Goal: Task Accomplishment & Management: Manage account settings

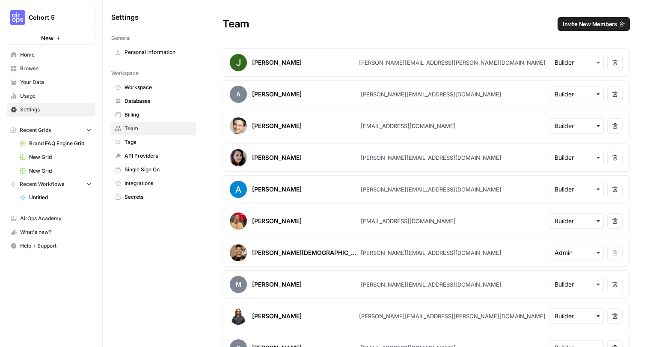
click at [403, 63] on div "[PERSON_NAME][EMAIL_ADDRESS][PERSON_NAME][DOMAIN_NAME]" at bounding box center [452, 62] width 187 height 9
copy div "[PERSON_NAME][EMAIL_ADDRESS][PERSON_NAME][DOMAIN_NAME]"
click at [396, 95] on div "[PERSON_NAME][EMAIL_ADDRESS][DOMAIN_NAME]" at bounding box center [431, 94] width 141 height 9
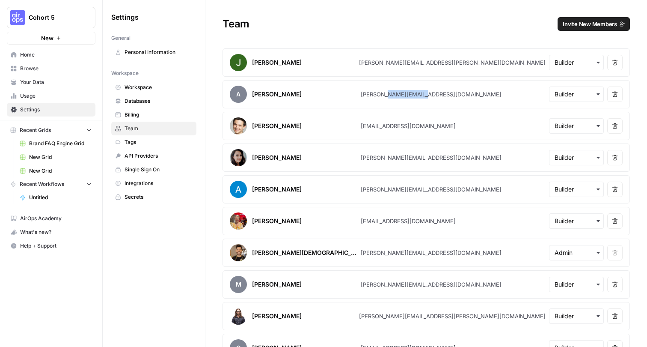
click at [396, 95] on div "[PERSON_NAME][EMAIL_ADDRESS][DOMAIN_NAME]" at bounding box center [431, 94] width 141 height 9
copy div "[PERSON_NAME][EMAIL_ADDRESS][DOMAIN_NAME]"
click at [381, 128] on div "[EMAIL_ADDRESS][DOMAIN_NAME]" at bounding box center [408, 126] width 95 height 9
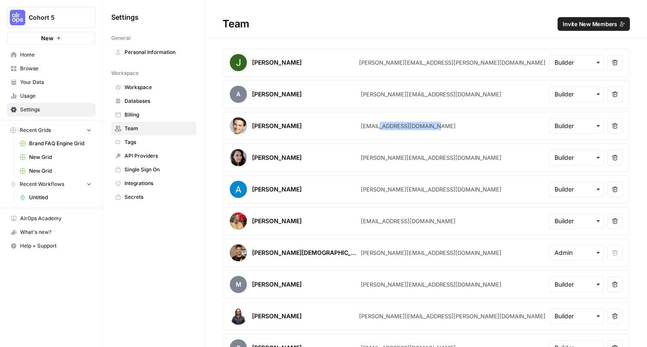
click at [381, 128] on div "[EMAIL_ADDRESS][DOMAIN_NAME]" at bounding box center [408, 126] width 95 height 9
click at [405, 163] on article "[PERSON_NAME] [PERSON_NAME][EMAIL_ADDRESS][DOMAIN_NAME] Remove user" at bounding box center [427, 157] width 408 height 28
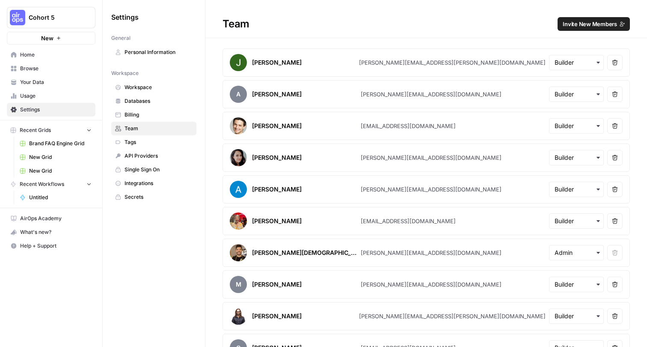
click at [405, 155] on div "[PERSON_NAME][EMAIL_ADDRESS][DOMAIN_NAME]" at bounding box center [431, 157] width 141 height 9
copy div "[PERSON_NAME][EMAIL_ADDRESS][DOMAIN_NAME]"
click at [391, 191] on div "[PERSON_NAME][EMAIL_ADDRESS][DOMAIN_NAME]" at bounding box center [431, 189] width 141 height 9
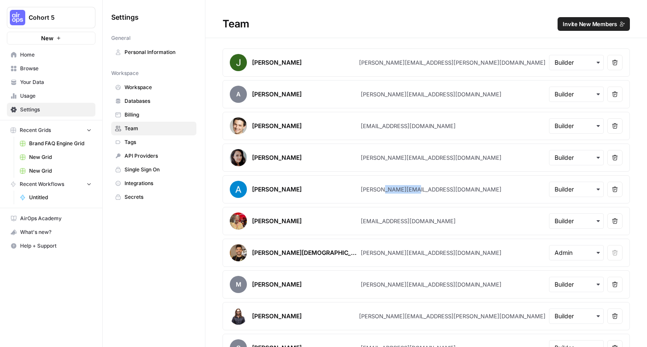
click at [391, 191] on div "[PERSON_NAME][EMAIL_ADDRESS][DOMAIN_NAME]" at bounding box center [431, 189] width 141 height 9
click at [390, 218] on div "[EMAIL_ADDRESS][DOMAIN_NAME]" at bounding box center [408, 221] width 95 height 9
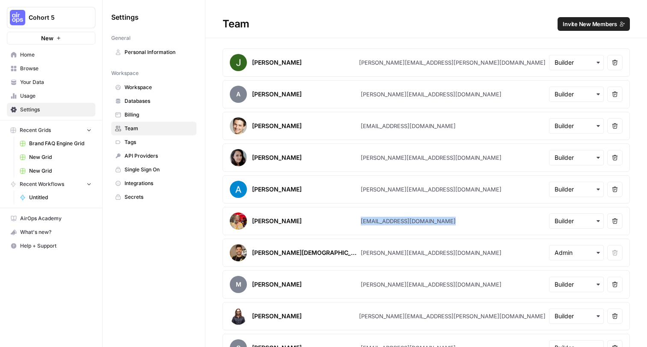
copy div "[EMAIL_ADDRESS][DOMAIN_NAME]"
click at [381, 280] on div "[PERSON_NAME][EMAIL_ADDRESS][DOMAIN_NAME]" at bounding box center [431, 284] width 141 height 9
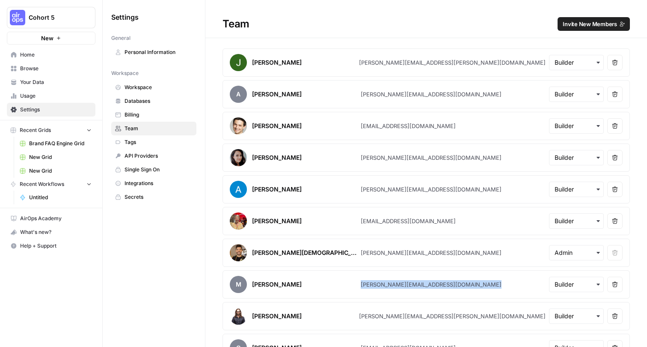
click at [381, 280] on div "[PERSON_NAME][EMAIL_ADDRESS][DOMAIN_NAME]" at bounding box center [431, 284] width 141 height 9
copy div "[PERSON_NAME][EMAIL_ADDRESS][DOMAIN_NAME]"
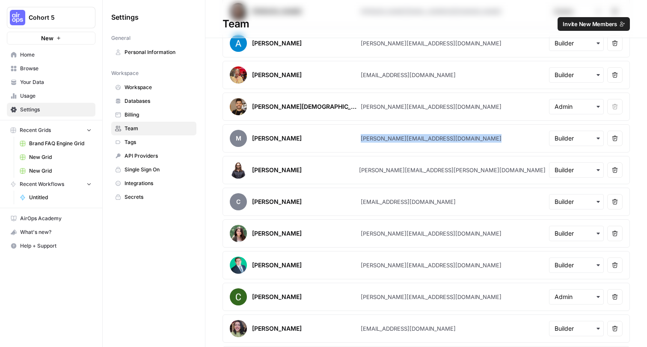
scroll to position [156, 0]
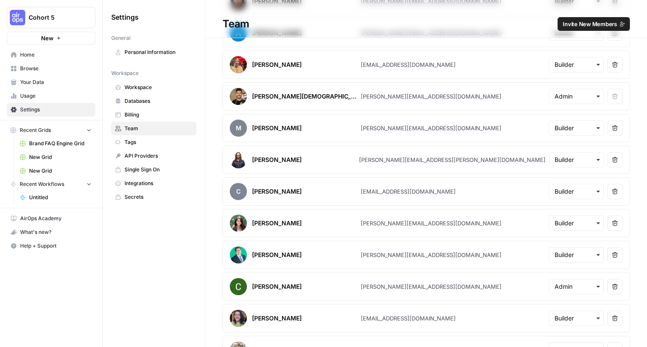
click at [398, 162] on div "[PERSON_NAME][EMAIL_ADDRESS][PERSON_NAME][DOMAIN_NAME]" at bounding box center [452, 159] width 187 height 9
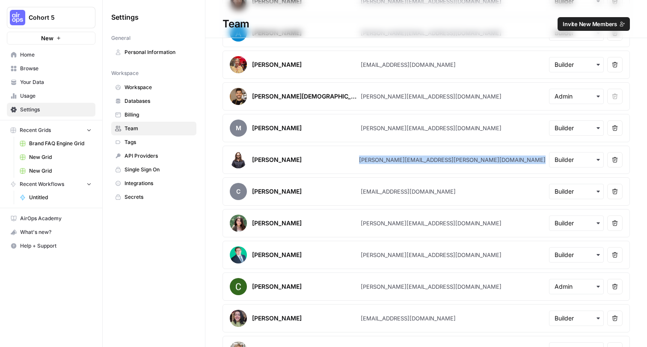
click at [398, 162] on div "[PERSON_NAME][EMAIL_ADDRESS][PERSON_NAME][DOMAIN_NAME]" at bounding box center [452, 159] width 187 height 9
copy div "[PERSON_NAME][EMAIL_ADDRESS][PERSON_NAME][DOMAIN_NAME]"
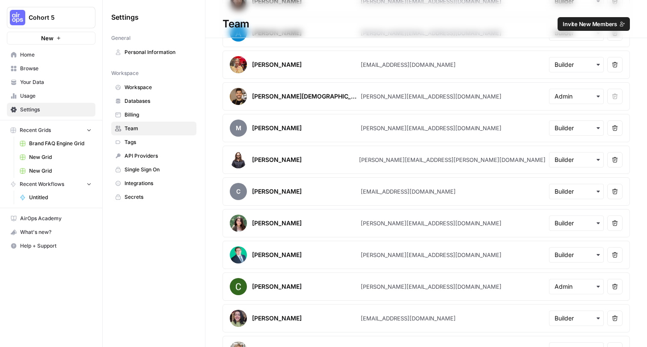
click at [385, 193] on div "[EMAIL_ADDRESS][DOMAIN_NAME]" at bounding box center [408, 191] width 95 height 9
copy div "[EMAIL_ADDRESS][DOMAIN_NAME]"
click at [402, 220] on div "[PERSON_NAME][EMAIL_ADDRESS][DOMAIN_NAME]" at bounding box center [431, 223] width 141 height 9
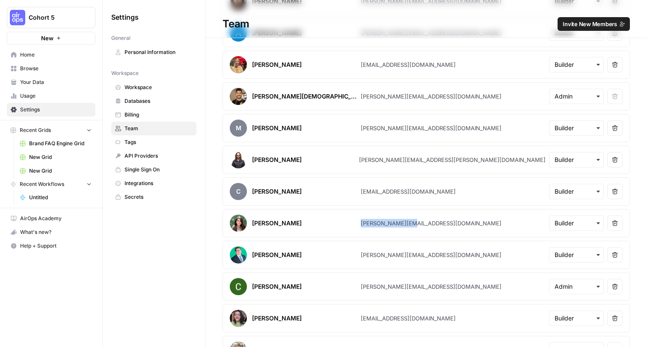
click at [402, 220] on div "[PERSON_NAME][EMAIL_ADDRESS][DOMAIN_NAME]" at bounding box center [431, 223] width 141 height 9
copy div "[PERSON_NAME][EMAIL_ADDRESS][DOMAIN_NAME]"
click at [392, 255] on div "[PERSON_NAME][EMAIL_ADDRESS][DOMAIN_NAME]" at bounding box center [431, 254] width 141 height 9
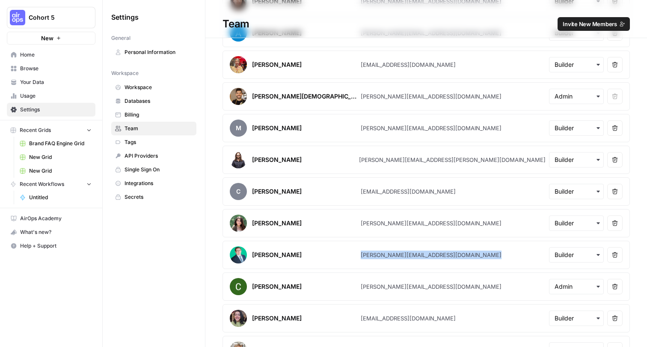
click at [392, 255] on div "[PERSON_NAME][EMAIL_ADDRESS][DOMAIN_NAME]" at bounding box center [431, 254] width 141 height 9
copy div "[PERSON_NAME][EMAIL_ADDRESS][DOMAIN_NAME]"
click at [389, 286] on div "[PERSON_NAME][EMAIL_ADDRESS][DOMAIN_NAME]" at bounding box center [431, 286] width 141 height 9
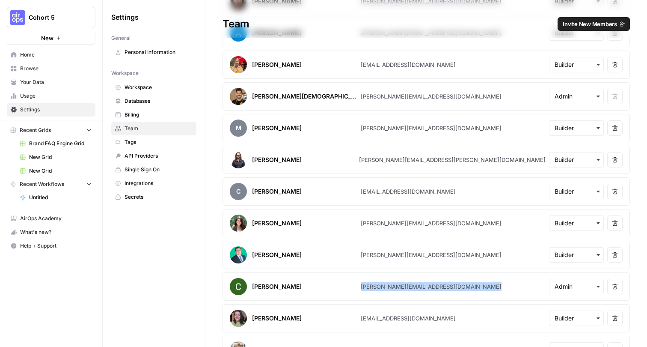
click at [389, 286] on div "[PERSON_NAME][EMAIL_ADDRESS][DOMAIN_NAME]" at bounding box center [431, 286] width 141 height 9
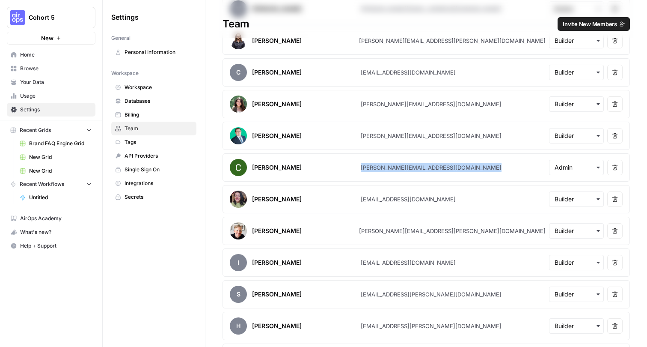
scroll to position [279, 0]
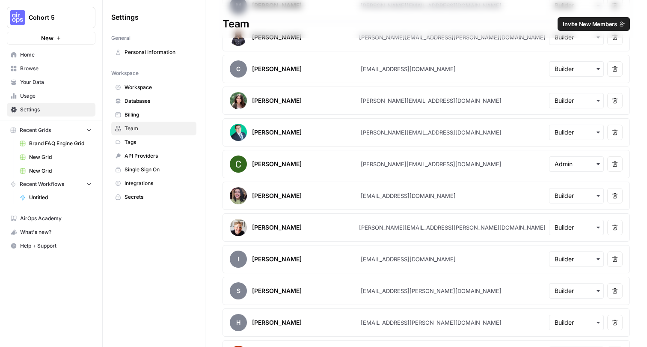
click at [400, 199] on div "[EMAIL_ADDRESS][DOMAIN_NAME]" at bounding box center [408, 195] width 95 height 9
click at [401, 197] on div "[EMAIL_ADDRESS][DOMAIN_NAME]" at bounding box center [408, 195] width 95 height 9
click at [380, 226] on div "[PERSON_NAME][EMAIL_ADDRESS][PERSON_NAME][DOMAIN_NAME]" at bounding box center [452, 227] width 187 height 9
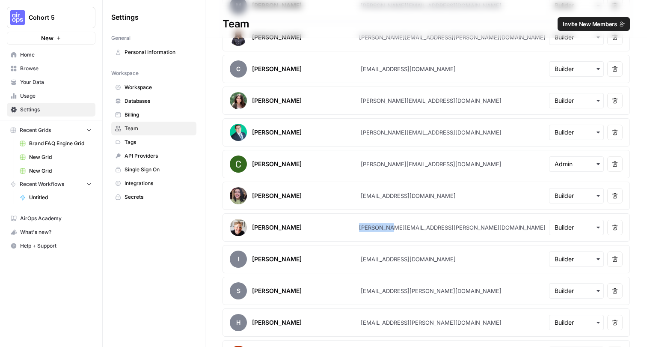
click at [380, 226] on div "[PERSON_NAME][EMAIL_ADDRESS][PERSON_NAME][DOMAIN_NAME]" at bounding box center [452, 227] width 187 height 9
click at [372, 259] on div "[EMAIL_ADDRESS][DOMAIN_NAME]" at bounding box center [408, 259] width 95 height 9
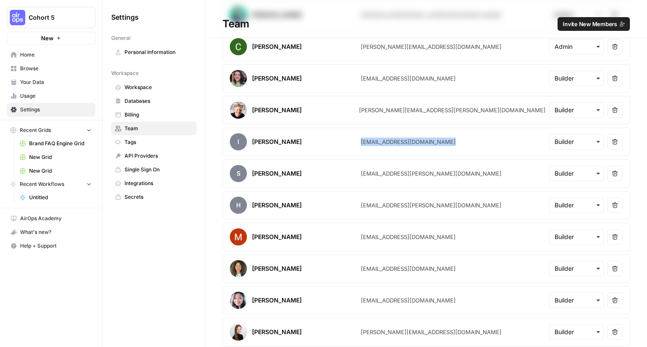
scroll to position [443, 0]
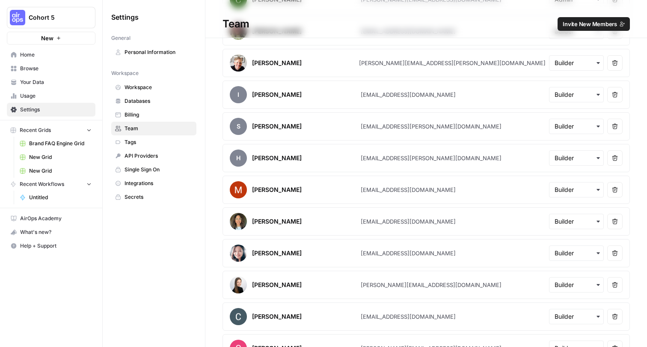
click at [390, 119] on article "S [PERSON_NAME] [EMAIL_ADDRESS][PERSON_NAME][DOMAIN_NAME] Remove user" at bounding box center [427, 126] width 408 height 28
click at [390, 123] on div "[EMAIL_ADDRESS][PERSON_NAME][DOMAIN_NAME]" at bounding box center [431, 126] width 141 height 9
click at [398, 158] on div "[EMAIL_ADDRESS][PERSON_NAME][DOMAIN_NAME]" at bounding box center [431, 158] width 141 height 9
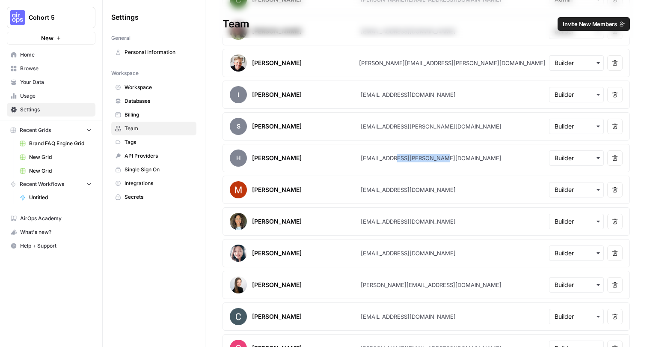
click at [398, 158] on div "[EMAIL_ADDRESS][PERSON_NAME][DOMAIN_NAME]" at bounding box center [431, 158] width 141 height 9
click at [387, 191] on div "[EMAIL_ADDRESS][DOMAIN_NAME]" at bounding box center [408, 189] width 95 height 9
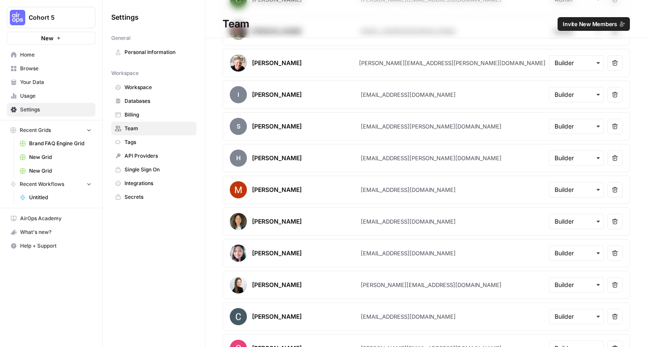
click at [390, 217] on div "[EMAIL_ADDRESS][DOMAIN_NAME]" at bounding box center [408, 221] width 95 height 9
click at [381, 258] on article "[PERSON_NAME] [EMAIL_ADDRESS][DOMAIN_NAME] Remove user" at bounding box center [427, 253] width 408 height 28
click at [383, 253] on div "[EMAIL_ADDRESS][DOMAIN_NAME]" at bounding box center [408, 253] width 95 height 9
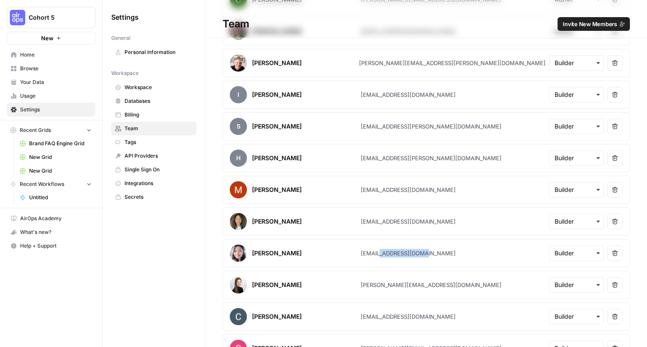
click at [383, 253] on div "[EMAIL_ADDRESS][DOMAIN_NAME]" at bounding box center [408, 253] width 95 height 9
click at [385, 283] on div "[PERSON_NAME][EMAIL_ADDRESS][DOMAIN_NAME]" at bounding box center [431, 284] width 141 height 9
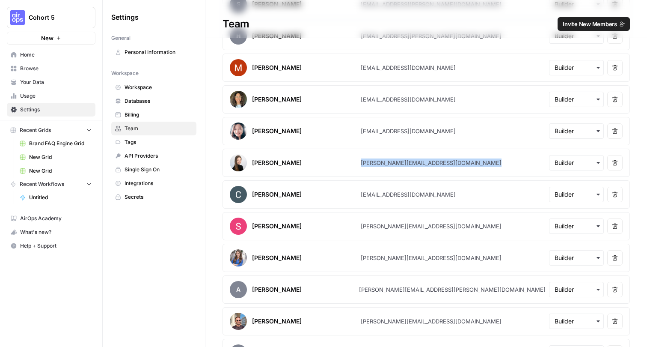
scroll to position [586, 0]
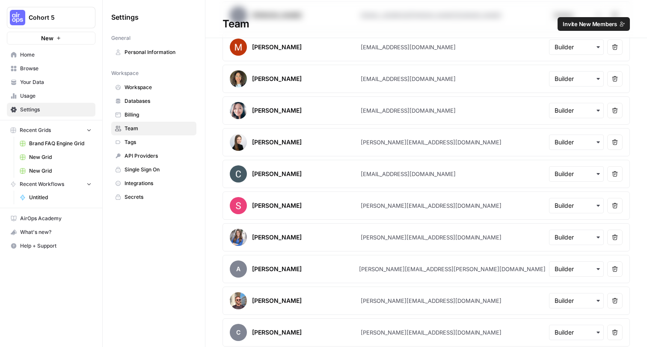
click at [392, 174] on div "[EMAIL_ADDRESS][DOMAIN_NAME]" at bounding box center [408, 174] width 95 height 9
click at [412, 209] on div "[PERSON_NAME][EMAIL_ADDRESS][DOMAIN_NAME]" at bounding box center [431, 205] width 141 height 9
click at [413, 206] on div "[PERSON_NAME][EMAIL_ADDRESS][DOMAIN_NAME]" at bounding box center [431, 205] width 141 height 9
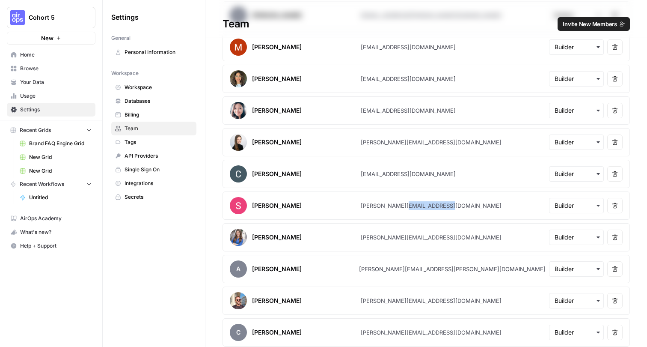
click at [413, 206] on div "[PERSON_NAME][EMAIL_ADDRESS][DOMAIN_NAME]" at bounding box center [431, 205] width 141 height 9
click at [402, 237] on div "[PERSON_NAME][EMAIL_ADDRESS][DOMAIN_NAME]" at bounding box center [431, 237] width 141 height 9
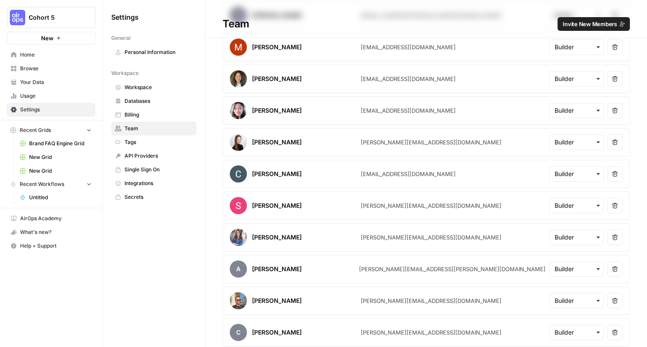
click at [398, 266] on div "[PERSON_NAME][EMAIL_ADDRESS][PERSON_NAME][DOMAIN_NAME]" at bounding box center [452, 269] width 187 height 9
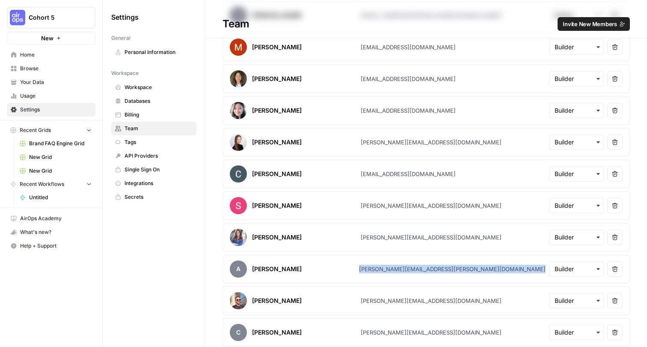
click at [398, 266] on div "[PERSON_NAME][EMAIL_ADDRESS][PERSON_NAME][DOMAIN_NAME]" at bounding box center [452, 269] width 187 height 9
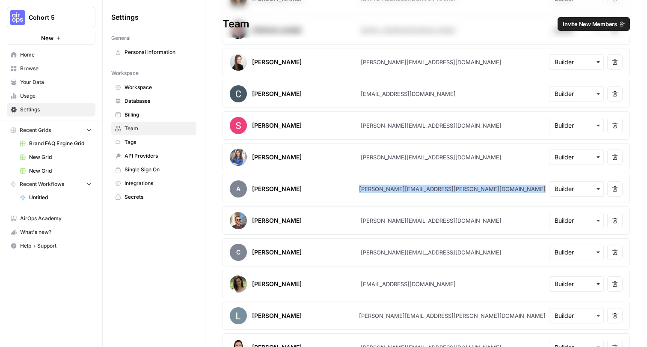
scroll to position [676, 0]
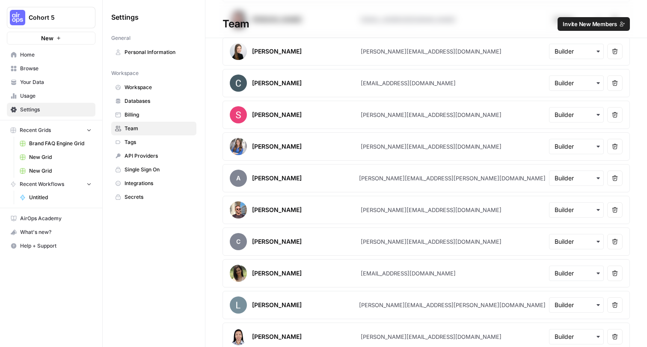
click at [392, 210] on div "[PERSON_NAME][EMAIL_ADDRESS][DOMAIN_NAME]" at bounding box center [431, 210] width 141 height 9
click at [404, 243] on div "[PERSON_NAME][EMAIL_ADDRESS][DOMAIN_NAME]" at bounding box center [431, 241] width 141 height 9
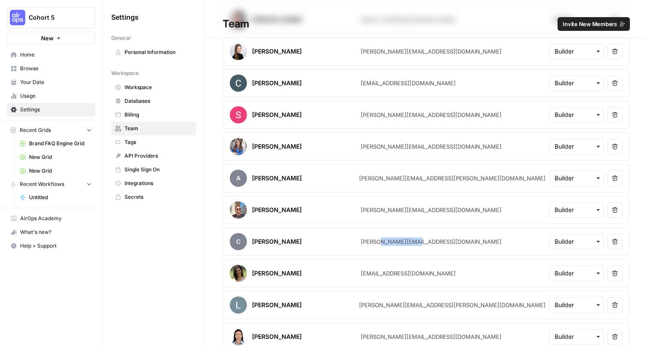
click at [404, 243] on div "[PERSON_NAME][EMAIL_ADDRESS][DOMAIN_NAME]" at bounding box center [431, 241] width 141 height 9
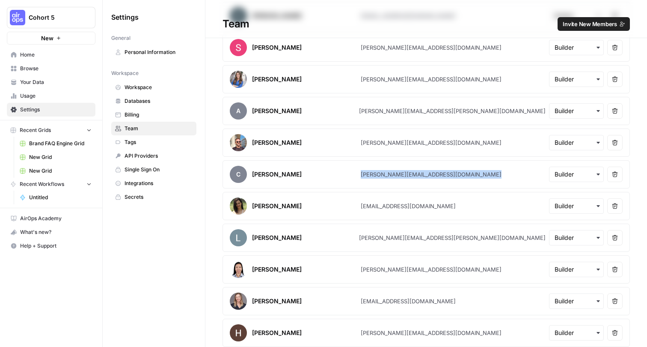
scroll to position [754, 0]
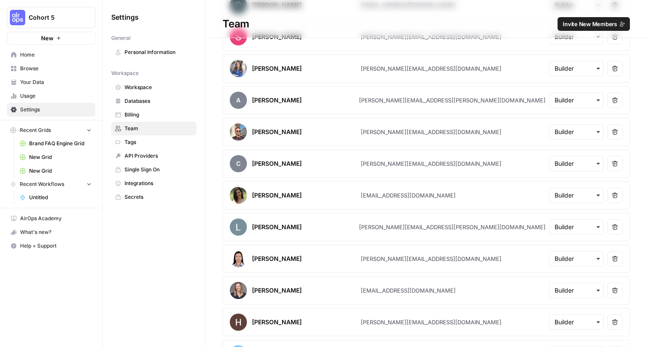
click at [400, 197] on div "[EMAIL_ADDRESS][DOMAIN_NAME]" at bounding box center [408, 195] width 95 height 9
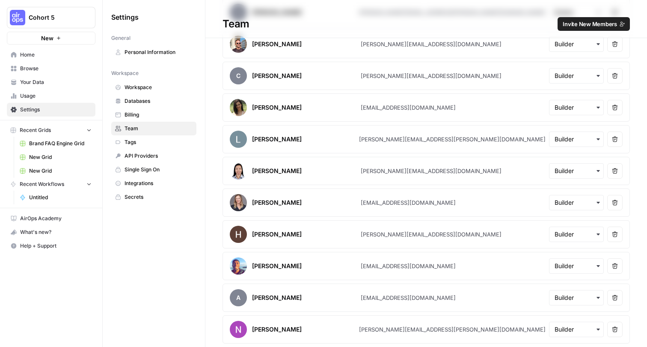
click at [412, 140] on div "[PERSON_NAME][EMAIL_ADDRESS][PERSON_NAME][DOMAIN_NAME]" at bounding box center [452, 139] width 187 height 9
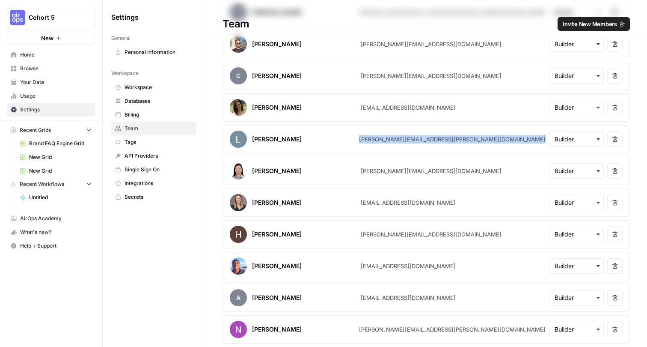
click at [412, 140] on div "[PERSON_NAME][EMAIL_ADDRESS][PERSON_NAME][DOMAIN_NAME]" at bounding box center [452, 139] width 187 height 9
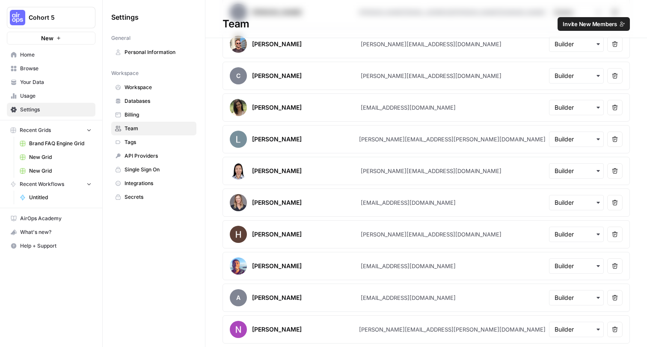
click at [407, 172] on div "[PERSON_NAME][EMAIL_ADDRESS][DOMAIN_NAME]" at bounding box center [431, 171] width 141 height 9
click at [394, 202] on div "[EMAIL_ADDRESS][DOMAIN_NAME]" at bounding box center [408, 202] width 95 height 9
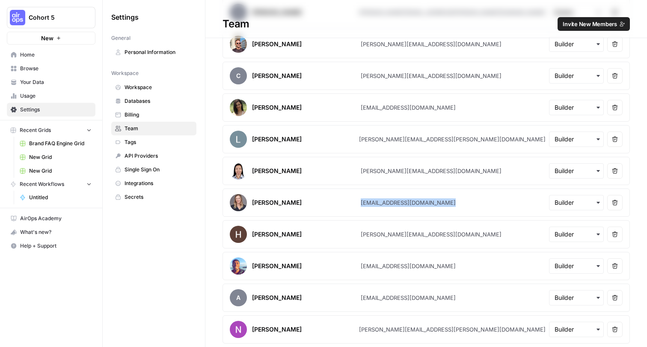
click at [394, 202] on div "[EMAIL_ADDRESS][DOMAIN_NAME]" at bounding box center [408, 202] width 95 height 9
click at [381, 233] on div "[PERSON_NAME][EMAIL_ADDRESS][DOMAIN_NAME]" at bounding box center [431, 234] width 141 height 9
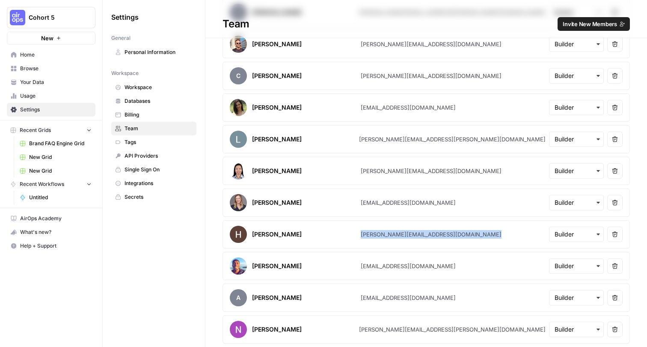
click at [381, 233] on div "[PERSON_NAME][EMAIL_ADDRESS][DOMAIN_NAME]" at bounding box center [431, 234] width 141 height 9
click at [384, 265] on div "[EMAIL_ADDRESS][DOMAIN_NAME]" at bounding box center [408, 266] width 95 height 9
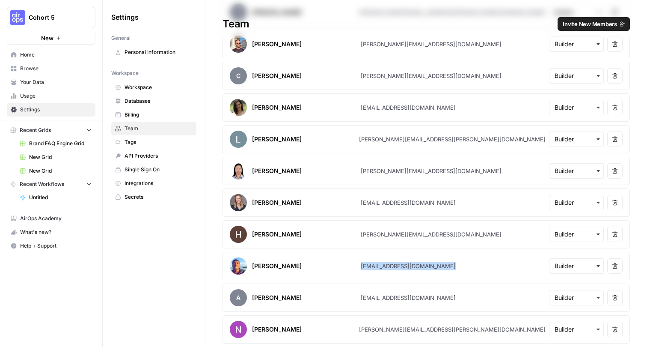
click at [384, 265] on div "[EMAIL_ADDRESS][DOMAIN_NAME]" at bounding box center [408, 266] width 95 height 9
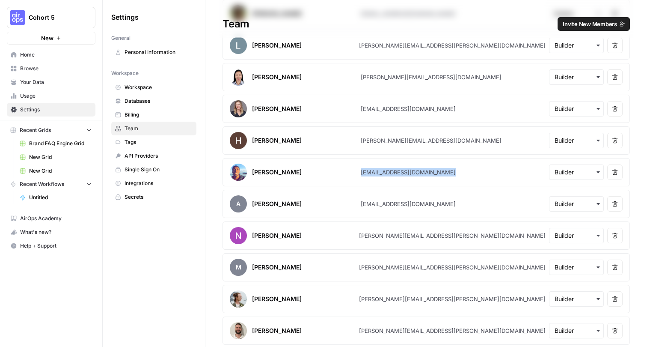
scroll to position [1014, 0]
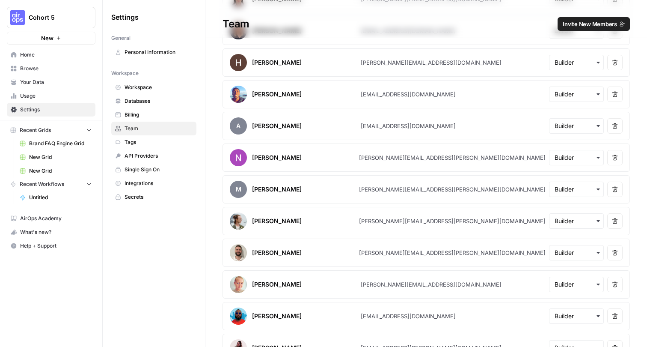
click at [413, 132] on article "A [PERSON_NAME] [EMAIL_ADDRESS][DOMAIN_NAME] Remove user" at bounding box center [427, 126] width 408 height 28
click at [422, 128] on div "[EMAIL_ADDRESS][DOMAIN_NAME]" at bounding box center [408, 126] width 95 height 9
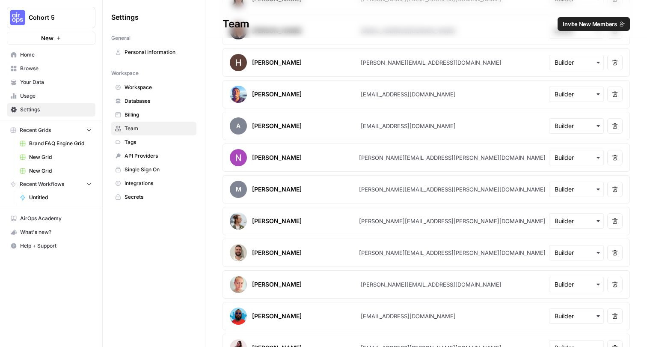
click at [416, 158] on div "[PERSON_NAME][EMAIL_ADDRESS][PERSON_NAME][DOMAIN_NAME]" at bounding box center [452, 157] width 187 height 9
click at [413, 190] on div "[PERSON_NAME][EMAIL_ADDRESS][PERSON_NAME][DOMAIN_NAME]" at bounding box center [452, 189] width 187 height 9
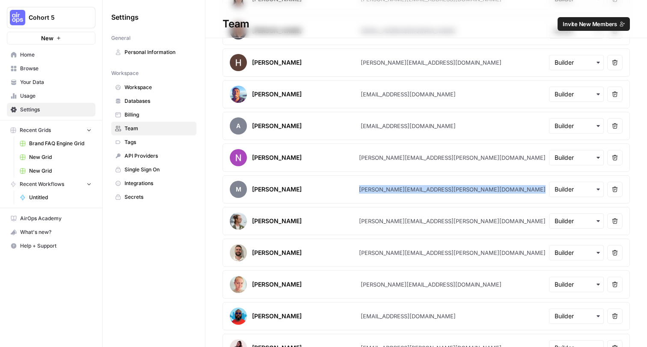
click at [413, 190] on div "[PERSON_NAME][EMAIL_ADDRESS][PERSON_NAME][DOMAIN_NAME]" at bounding box center [452, 189] width 187 height 9
click at [387, 222] on div "[PERSON_NAME][EMAIL_ADDRESS][PERSON_NAME][DOMAIN_NAME]" at bounding box center [452, 221] width 187 height 9
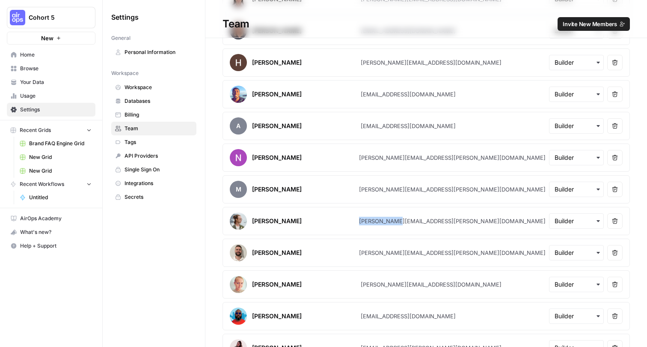
click at [387, 222] on div "[PERSON_NAME][EMAIL_ADDRESS][PERSON_NAME][DOMAIN_NAME]" at bounding box center [452, 221] width 187 height 9
click at [410, 248] on div "[PERSON_NAME][EMAIL_ADDRESS][PERSON_NAME][DOMAIN_NAME]" at bounding box center [452, 252] width 187 height 9
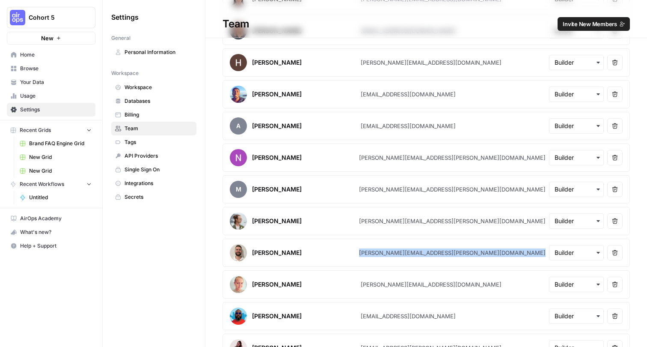
click at [410, 248] on div "[PERSON_NAME][EMAIL_ADDRESS][PERSON_NAME][DOMAIN_NAME]" at bounding box center [452, 252] width 187 height 9
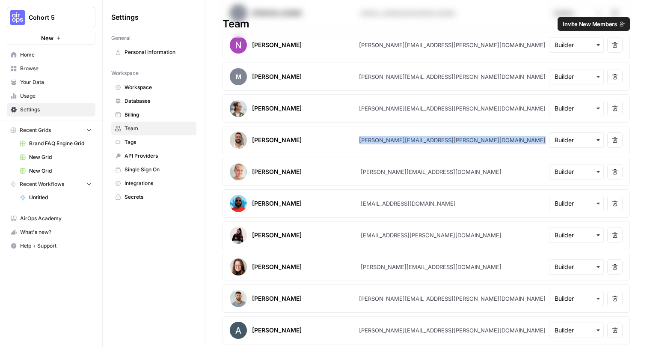
scroll to position [1173, 0]
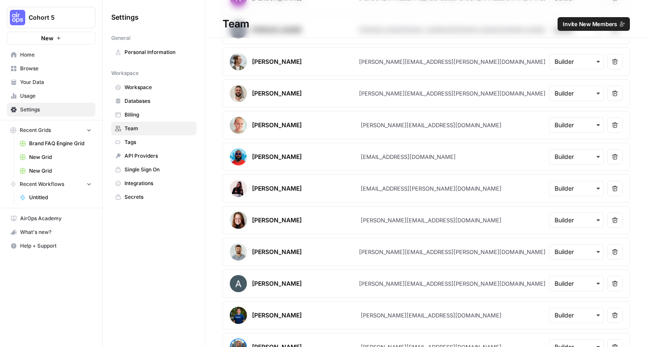
click at [419, 126] on div "[PERSON_NAME][EMAIL_ADDRESS][DOMAIN_NAME]" at bounding box center [431, 125] width 141 height 9
click at [385, 158] on div "[EMAIL_ADDRESS][DOMAIN_NAME]" at bounding box center [408, 156] width 95 height 9
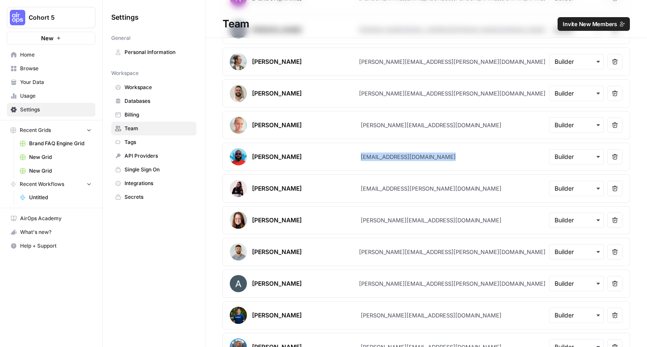
click at [385, 158] on div "[EMAIL_ADDRESS][DOMAIN_NAME]" at bounding box center [408, 156] width 95 height 9
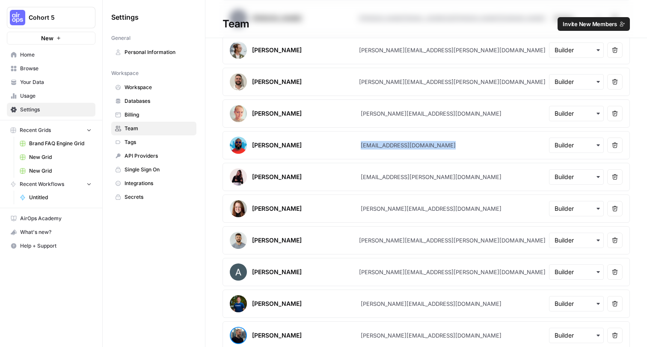
scroll to position [1189, 0]
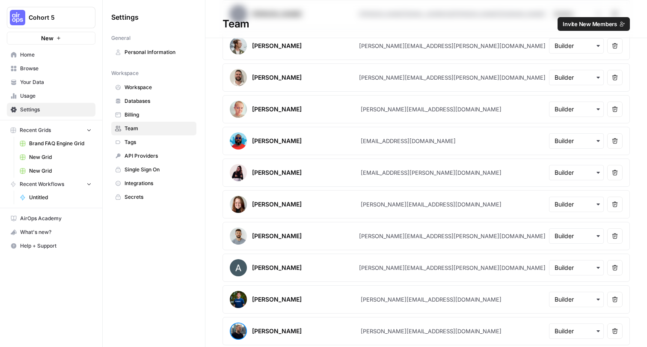
click at [389, 173] on div "[EMAIL_ADDRESS][PERSON_NAME][DOMAIN_NAME]" at bounding box center [431, 172] width 141 height 9
click at [378, 204] on div "[PERSON_NAME][EMAIL_ADDRESS][DOMAIN_NAME]" at bounding box center [431, 204] width 141 height 9
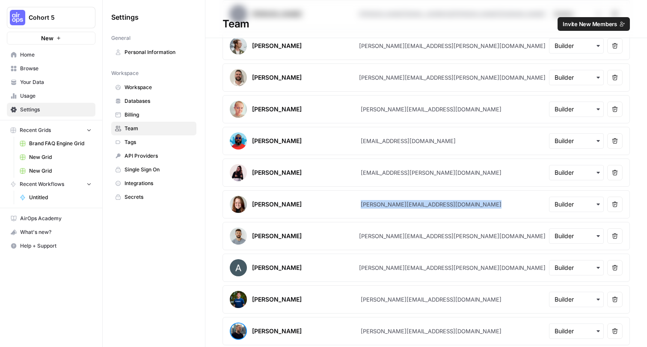
click at [378, 204] on div "[PERSON_NAME][EMAIL_ADDRESS][DOMAIN_NAME]" at bounding box center [431, 204] width 141 height 9
click at [377, 236] on div "[PERSON_NAME][EMAIL_ADDRESS][PERSON_NAME][DOMAIN_NAME]" at bounding box center [452, 236] width 187 height 9
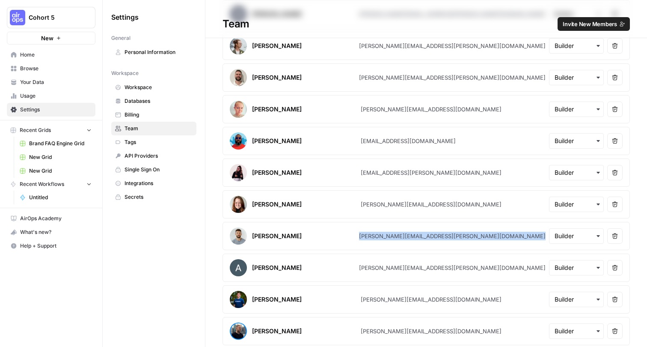
click at [377, 236] on div "[PERSON_NAME][EMAIL_ADDRESS][PERSON_NAME][DOMAIN_NAME]" at bounding box center [452, 236] width 187 height 9
click at [372, 267] on div "[PERSON_NAME][EMAIL_ADDRESS][PERSON_NAME][DOMAIN_NAME]" at bounding box center [452, 267] width 187 height 9
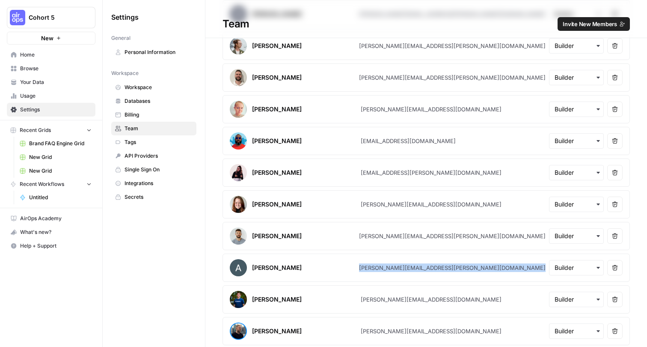
click at [372, 267] on div "[PERSON_NAME][EMAIL_ADDRESS][PERSON_NAME][DOMAIN_NAME]" at bounding box center [452, 267] width 187 height 9
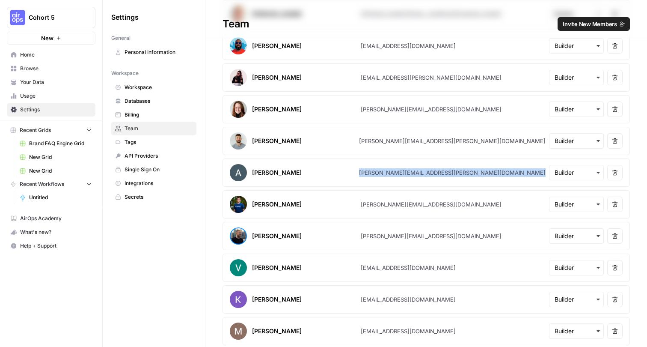
scroll to position [1307, 0]
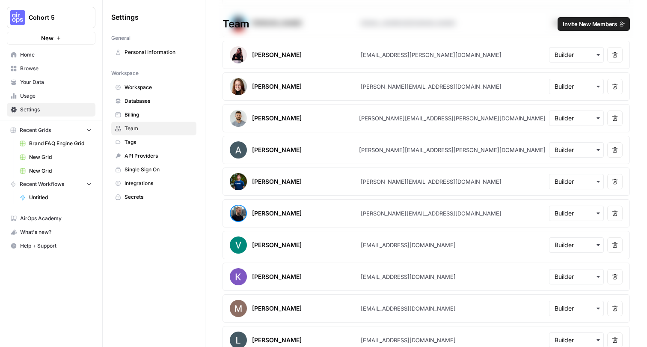
click at [386, 183] on div "[PERSON_NAME][EMAIL_ADDRESS][DOMAIN_NAME]" at bounding box center [431, 181] width 141 height 9
click at [381, 213] on div "[PERSON_NAME][EMAIL_ADDRESS][DOMAIN_NAME]" at bounding box center [431, 213] width 141 height 9
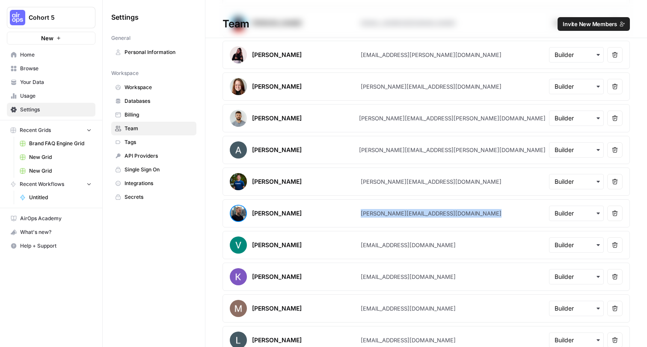
click at [381, 213] on div "[PERSON_NAME][EMAIL_ADDRESS][DOMAIN_NAME]" at bounding box center [431, 213] width 141 height 9
click at [402, 242] on div "[EMAIL_ADDRESS][DOMAIN_NAME]" at bounding box center [408, 245] width 95 height 9
click at [394, 276] on div "[EMAIL_ADDRESS][DOMAIN_NAME]" at bounding box center [408, 276] width 95 height 9
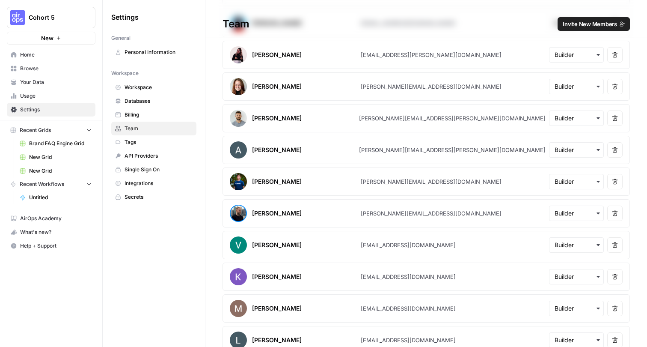
click at [394, 276] on div "[EMAIL_ADDRESS][DOMAIN_NAME]" at bounding box center [408, 276] width 95 height 9
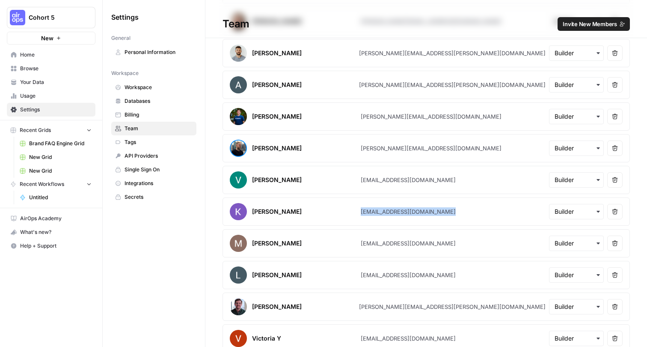
scroll to position [1395, 0]
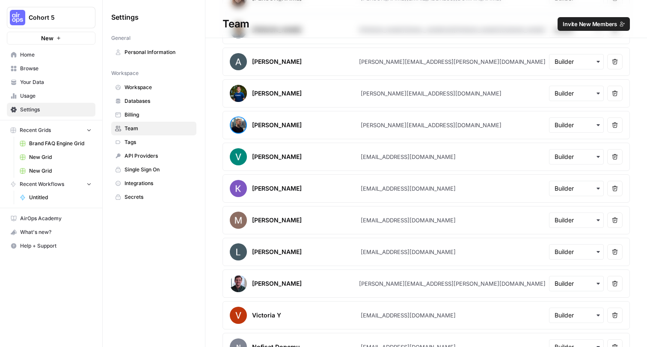
click at [396, 221] on div "[EMAIL_ADDRESS][DOMAIN_NAME]" at bounding box center [408, 220] width 95 height 9
click at [377, 253] on div "[EMAIL_ADDRESS][DOMAIN_NAME]" at bounding box center [408, 251] width 95 height 9
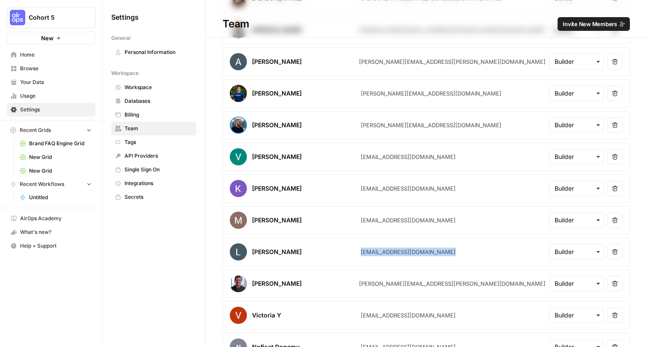
click at [377, 253] on div "[EMAIL_ADDRESS][DOMAIN_NAME]" at bounding box center [408, 251] width 95 height 9
click at [392, 284] on div "[PERSON_NAME][EMAIL_ADDRESS][PERSON_NAME][DOMAIN_NAME]" at bounding box center [452, 283] width 187 height 9
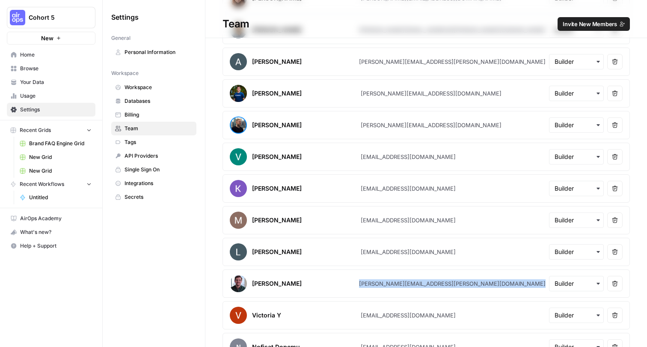
click at [392, 284] on div "[PERSON_NAME][EMAIL_ADDRESS][PERSON_NAME][DOMAIN_NAME]" at bounding box center [452, 283] width 187 height 9
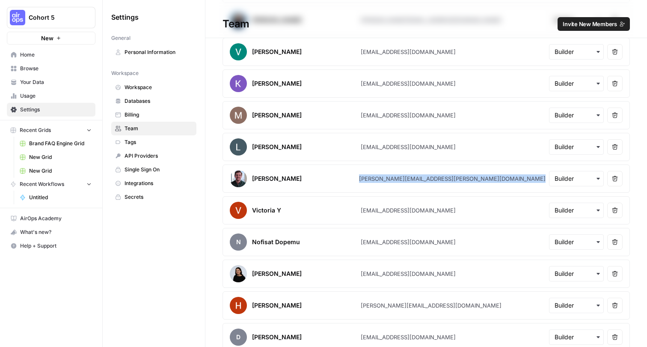
scroll to position [1520, 0]
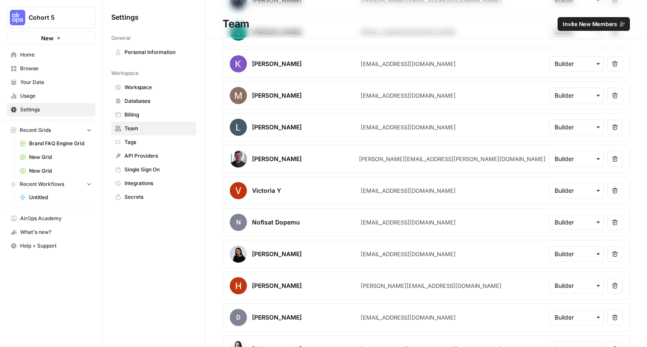
click at [375, 193] on div "[EMAIL_ADDRESS][DOMAIN_NAME]" at bounding box center [408, 190] width 95 height 9
click at [416, 225] on div "[EMAIL_ADDRESS][DOMAIN_NAME]" at bounding box center [408, 222] width 95 height 9
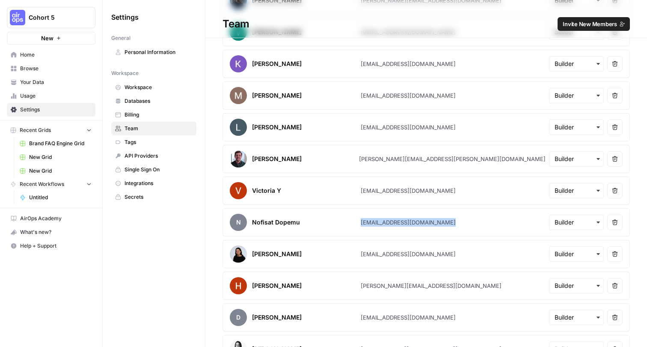
click at [416, 225] on div "[EMAIL_ADDRESS][DOMAIN_NAME]" at bounding box center [408, 222] width 95 height 9
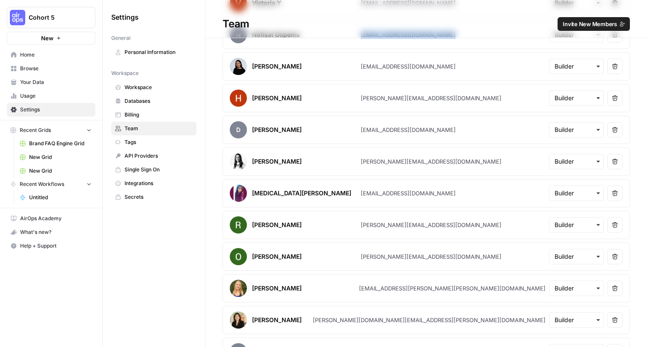
scroll to position [1721, 0]
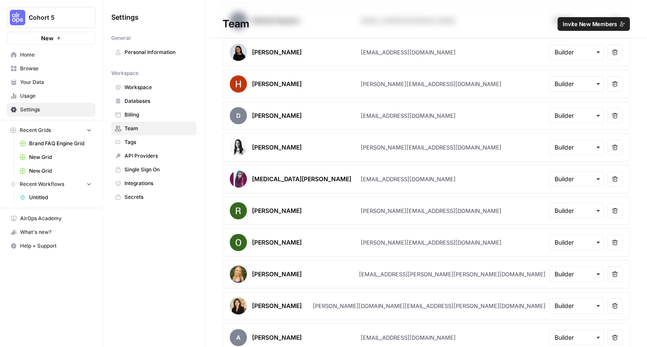
click at [402, 57] on article "[PERSON_NAME] [EMAIL_ADDRESS][DOMAIN_NAME] Remove user" at bounding box center [427, 52] width 408 height 28
click at [402, 54] on div "[EMAIL_ADDRESS][DOMAIN_NAME]" at bounding box center [408, 52] width 95 height 9
click at [418, 84] on div "[PERSON_NAME][EMAIL_ADDRESS][DOMAIN_NAME]" at bounding box center [431, 84] width 141 height 9
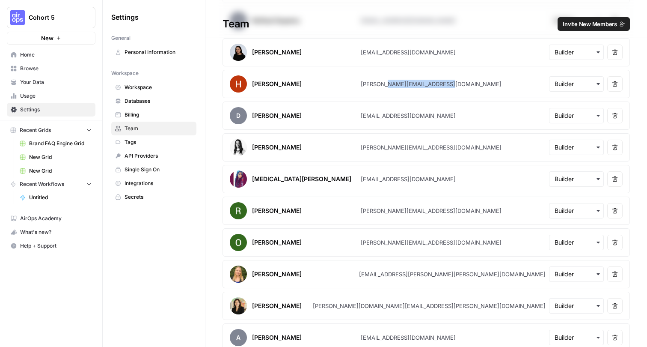
click at [418, 84] on div "[PERSON_NAME][EMAIL_ADDRESS][DOMAIN_NAME]" at bounding box center [431, 84] width 141 height 9
click at [396, 117] on div "[EMAIL_ADDRESS][DOMAIN_NAME]" at bounding box center [408, 115] width 95 height 9
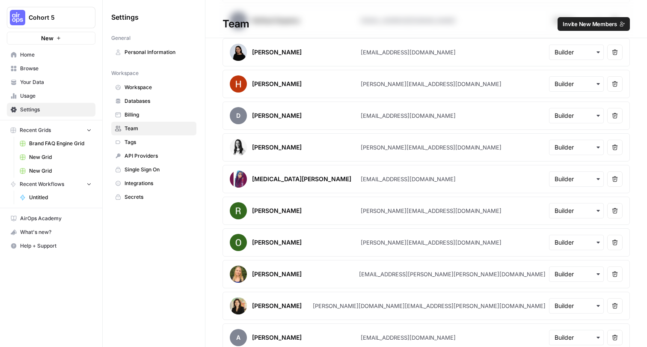
click at [379, 149] on div "[PERSON_NAME][EMAIL_ADDRESS][DOMAIN_NAME]" at bounding box center [431, 147] width 141 height 9
click at [373, 178] on div "[EMAIL_ADDRESS][DOMAIN_NAME]" at bounding box center [408, 179] width 95 height 9
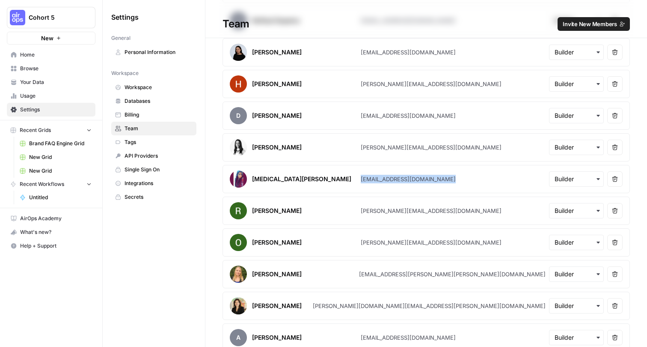
click at [373, 178] on div "[EMAIL_ADDRESS][DOMAIN_NAME]" at bounding box center [408, 179] width 95 height 9
click at [367, 209] on div "[PERSON_NAME][EMAIL_ADDRESS][DOMAIN_NAME]" at bounding box center [431, 210] width 141 height 9
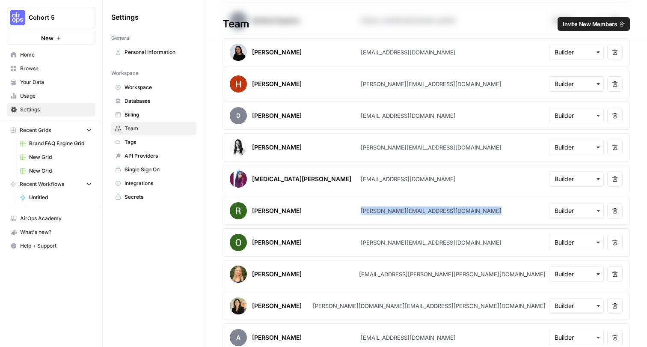
click at [367, 209] on div "[PERSON_NAME][EMAIL_ADDRESS][DOMAIN_NAME]" at bounding box center [431, 210] width 141 height 9
click at [372, 241] on div "[PERSON_NAME][EMAIL_ADDRESS][DOMAIN_NAME]" at bounding box center [431, 242] width 141 height 9
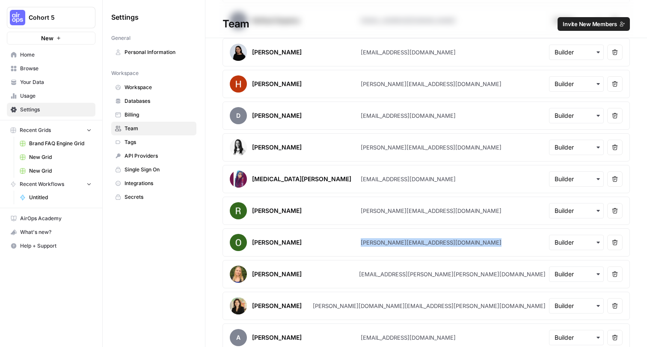
click at [372, 241] on div "[PERSON_NAME][EMAIL_ADDRESS][DOMAIN_NAME]" at bounding box center [431, 242] width 141 height 9
click at [372, 276] on div "[EMAIL_ADDRESS][PERSON_NAME][PERSON_NAME][DOMAIN_NAME]" at bounding box center [452, 274] width 187 height 9
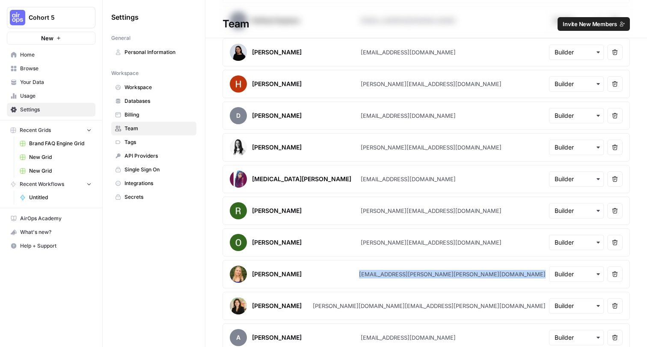
click at [372, 276] on div "[EMAIL_ADDRESS][PERSON_NAME][PERSON_NAME][DOMAIN_NAME]" at bounding box center [452, 274] width 187 height 9
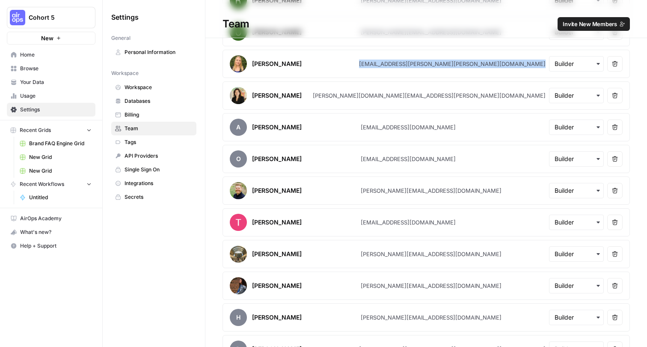
scroll to position [1946, 0]
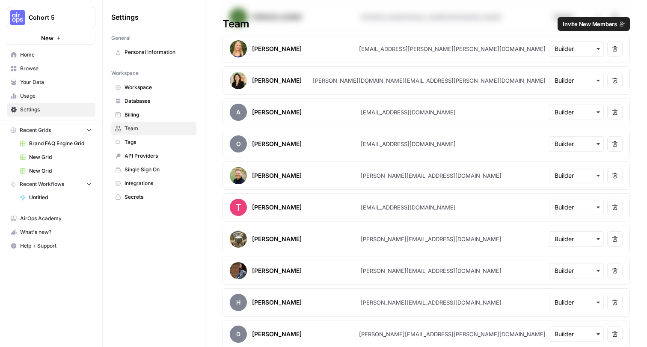
click at [397, 80] on div "[PERSON_NAME][DOMAIN_NAME][EMAIL_ADDRESS][PERSON_NAME][DOMAIN_NAME]" at bounding box center [429, 80] width 233 height 9
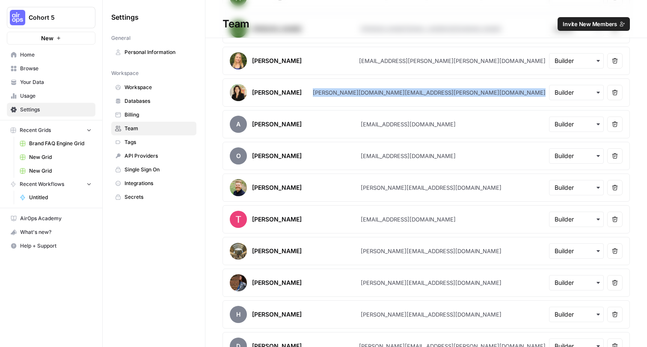
scroll to position [1929, 0]
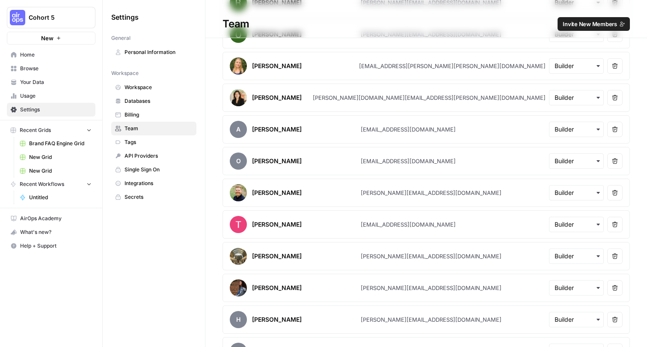
click at [421, 68] on div "[EMAIL_ADDRESS][PERSON_NAME][PERSON_NAME][DOMAIN_NAME]" at bounding box center [452, 66] width 187 height 9
click at [392, 131] on div "[EMAIL_ADDRESS][DOMAIN_NAME]" at bounding box center [408, 129] width 95 height 9
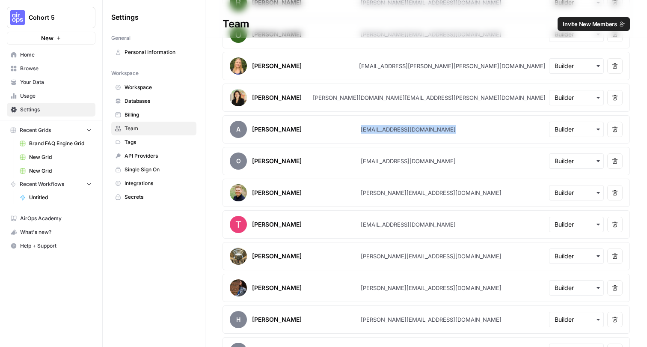
click at [392, 131] on div "[EMAIL_ADDRESS][DOMAIN_NAME]" at bounding box center [408, 129] width 95 height 9
click at [395, 157] on div "[EMAIL_ADDRESS][DOMAIN_NAME]" at bounding box center [408, 161] width 95 height 9
click at [373, 189] on div "[PERSON_NAME][EMAIL_ADDRESS][DOMAIN_NAME]" at bounding box center [431, 192] width 141 height 9
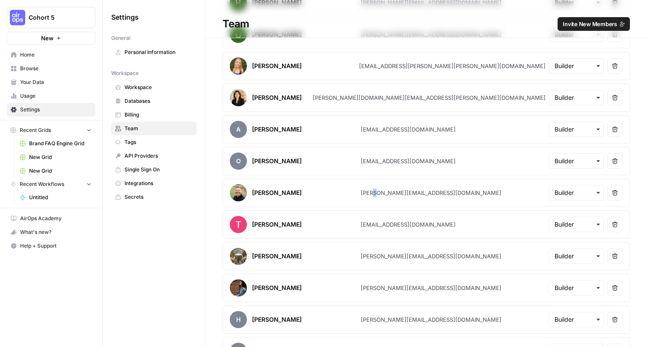
click at [373, 189] on div "[PERSON_NAME][EMAIL_ADDRESS][DOMAIN_NAME]" at bounding box center [431, 192] width 141 height 9
click at [394, 220] on div "[EMAIL_ADDRESS][DOMAIN_NAME]" at bounding box center [408, 224] width 95 height 9
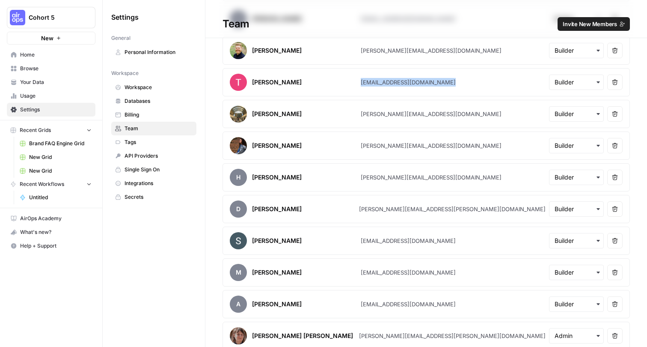
scroll to position [2074, 0]
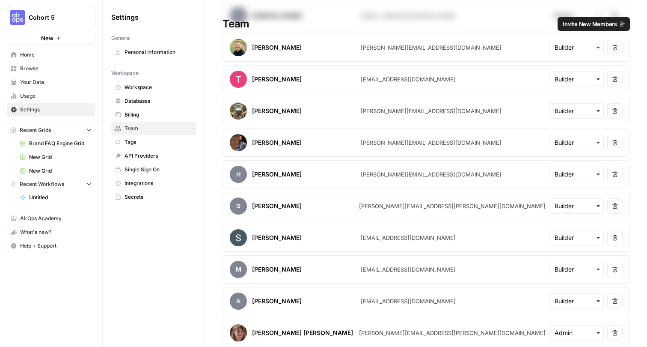
click at [402, 110] on div "[PERSON_NAME][EMAIL_ADDRESS][DOMAIN_NAME]" at bounding box center [431, 111] width 141 height 9
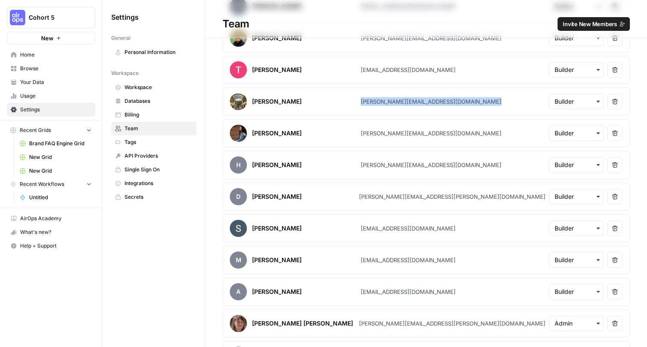
scroll to position [2085, 0]
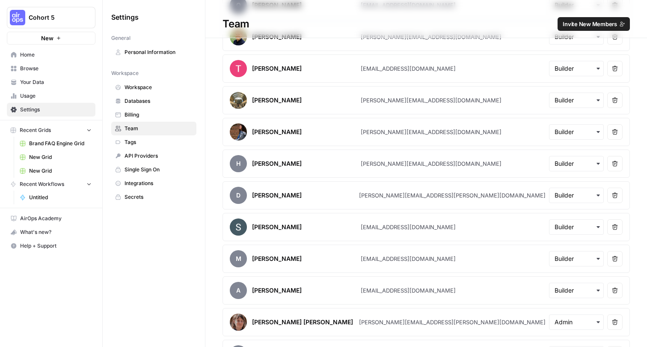
click at [387, 131] on div "[PERSON_NAME][EMAIL_ADDRESS][DOMAIN_NAME]" at bounding box center [431, 132] width 141 height 9
click at [393, 165] on div "[PERSON_NAME][EMAIL_ADDRESS][DOMAIN_NAME]" at bounding box center [431, 163] width 141 height 9
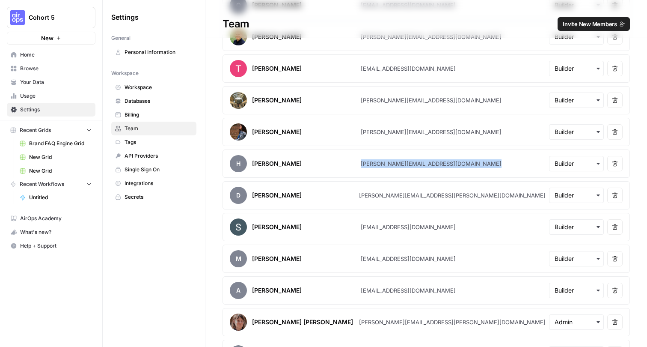
click at [393, 165] on div "[PERSON_NAME][EMAIL_ADDRESS][DOMAIN_NAME]" at bounding box center [431, 163] width 141 height 9
click at [395, 198] on div "[PERSON_NAME][EMAIL_ADDRESS][PERSON_NAME][DOMAIN_NAME]" at bounding box center [452, 195] width 187 height 9
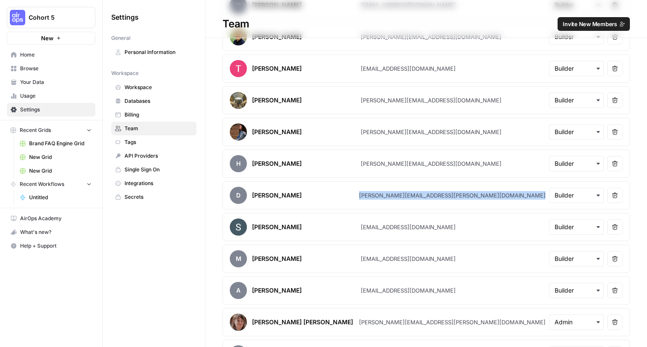
click at [395, 198] on div "[PERSON_NAME][EMAIL_ADDRESS][PERSON_NAME][DOMAIN_NAME]" at bounding box center [452, 195] width 187 height 9
click at [393, 226] on div "[EMAIL_ADDRESS][DOMAIN_NAME]" at bounding box center [408, 227] width 95 height 9
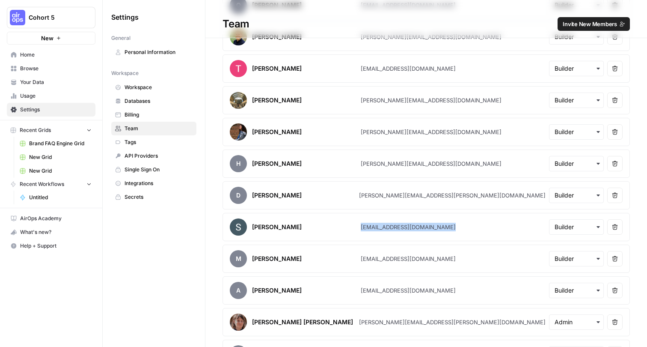
click at [393, 226] on div "[EMAIL_ADDRESS][DOMAIN_NAME]" at bounding box center [408, 227] width 95 height 9
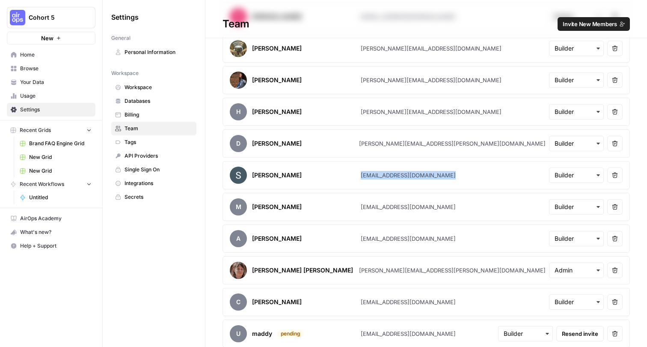
scroll to position [2154, 0]
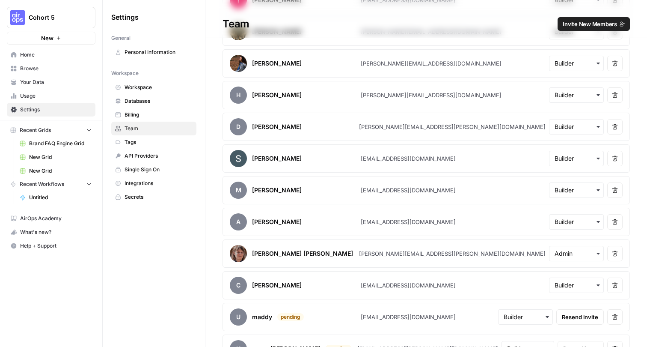
click at [386, 194] on div "[EMAIL_ADDRESS][DOMAIN_NAME]" at bounding box center [408, 190] width 95 height 9
click at [400, 221] on div "[EMAIL_ADDRESS][DOMAIN_NAME]" at bounding box center [408, 222] width 95 height 9
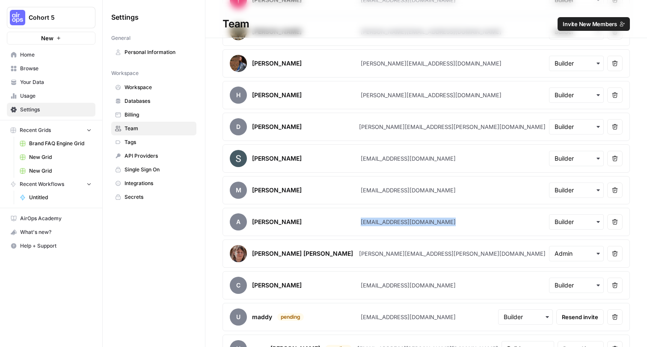
click at [400, 221] on div "[EMAIL_ADDRESS][DOMAIN_NAME]" at bounding box center [408, 222] width 95 height 9
click at [390, 256] on div "[PERSON_NAME][EMAIL_ADDRESS][PERSON_NAME][DOMAIN_NAME]" at bounding box center [452, 253] width 187 height 9
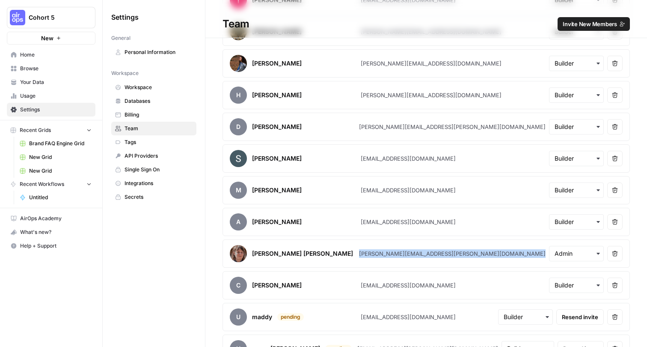
click at [390, 256] on div "[PERSON_NAME][EMAIL_ADDRESS][PERSON_NAME][DOMAIN_NAME]" at bounding box center [452, 253] width 187 height 9
click at [397, 285] on div "[EMAIL_ADDRESS][DOMAIN_NAME]" at bounding box center [408, 285] width 95 height 9
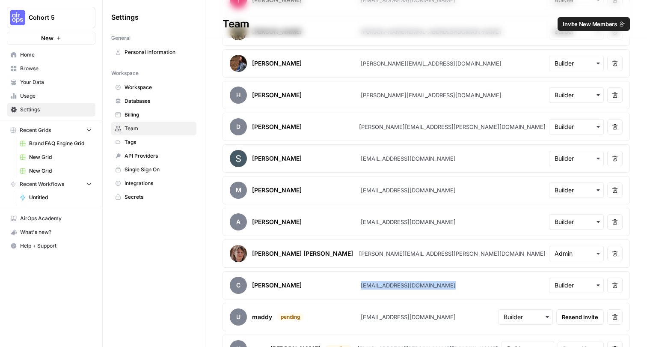
click at [397, 285] on div "[EMAIL_ADDRESS][DOMAIN_NAME]" at bounding box center [408, 285] width 95 height 9
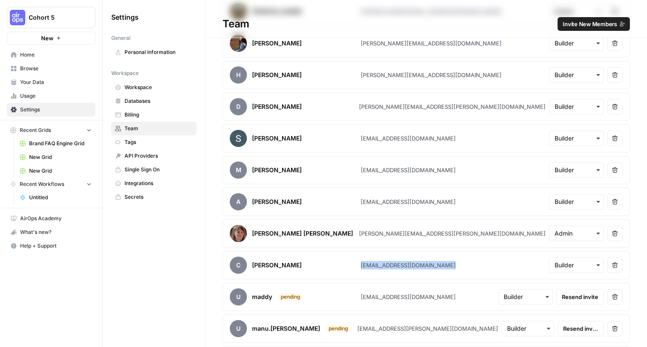
scroll to position [2175, 0]
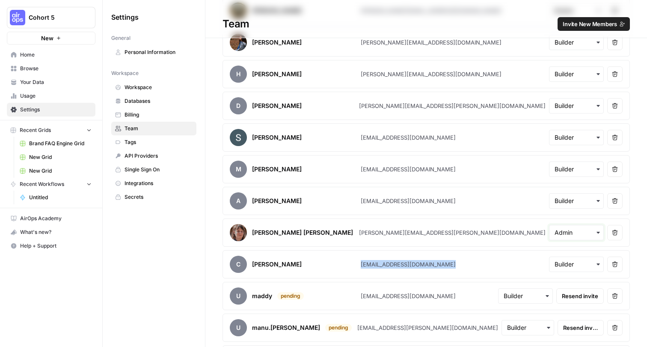
click at [569, 229] on input "text" at bounding box center [577, 232] width 44 height 9
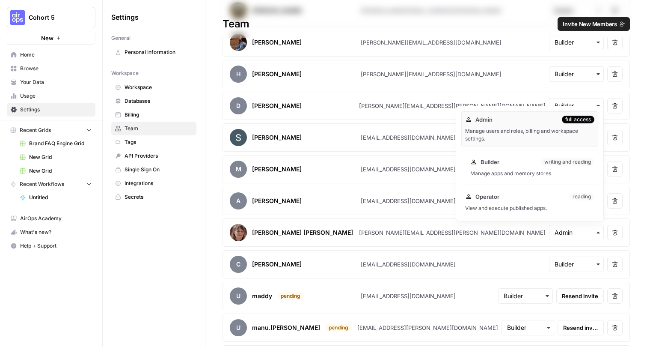
click at [515, 167] on div "Builder writing and reading Manage apps and memory stores." at bounding box center [533, 167] width 132 height 27
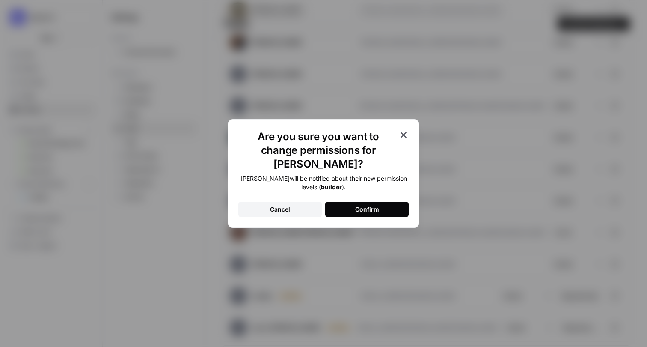
click at [343, 202] on button "Confirm" at bounding box center [366, 209] width 83 height 15
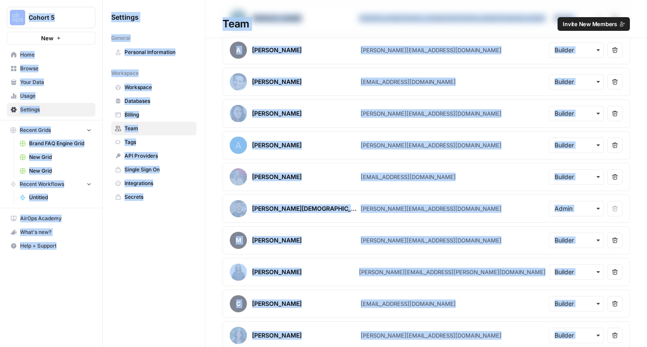
scroll to position [0, 0]
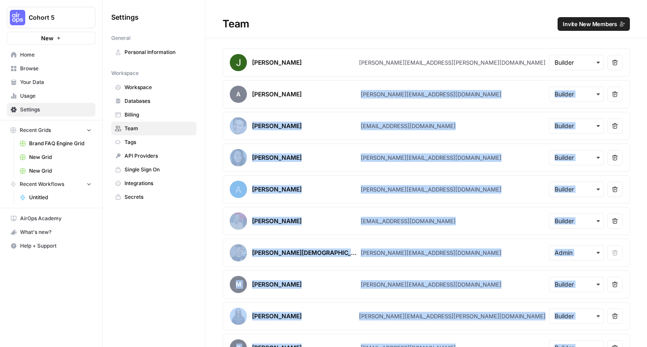
drag, startPoint x: 441, startPoint y: 170, endPoint x: 362, endPoint y: 94, distance: 109.9
